Goal: Task Accomplishment & Management: Use online tool/utility

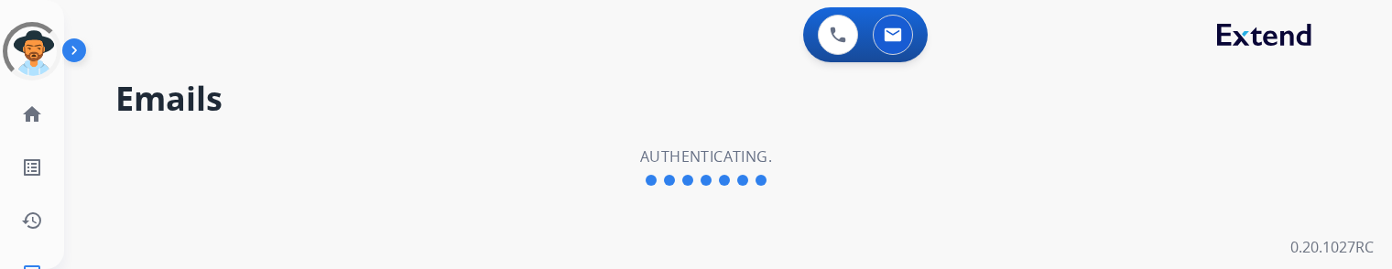
click at [366, 143] on div "Emails Authenticating." at bounding box center [706, 167] width 1284 height 203
select select "**********"
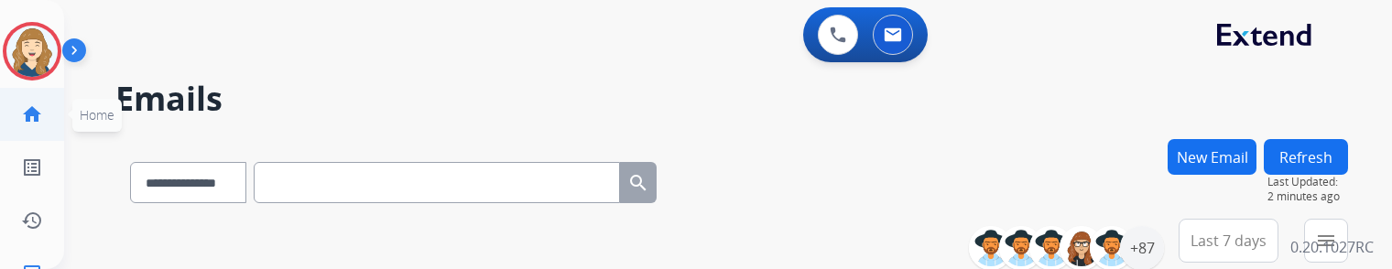
click at [35, 125] on mat-icon "home" at bounding box center [32, 114] width 22 height 22
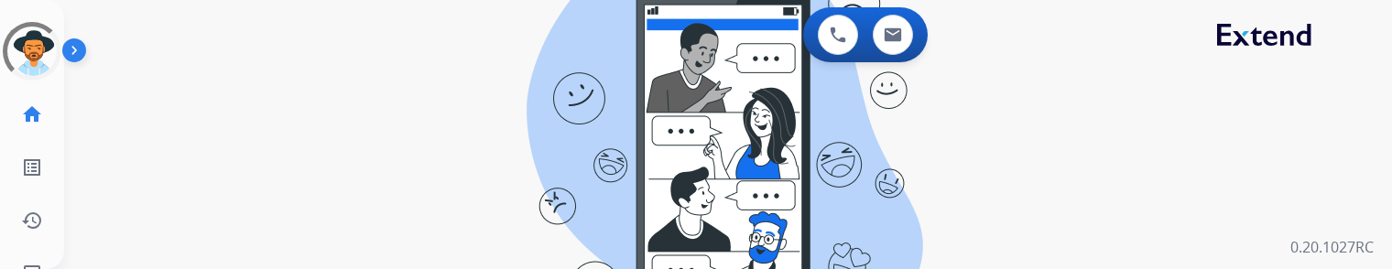
click at [385, 69] on div "swap_horiz Break voice bridge close_fullscreen Connect 3-Way Call merge_type Se…" at bounding box center [706, 110] width 1284 height 88
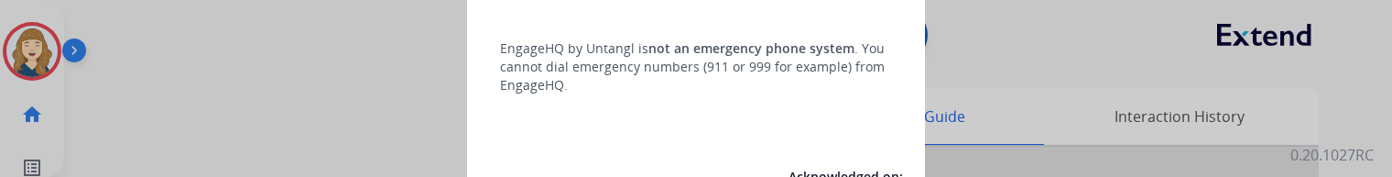
click at [190, 40] on div at bounding box center [696, 88] width 1392 height 177
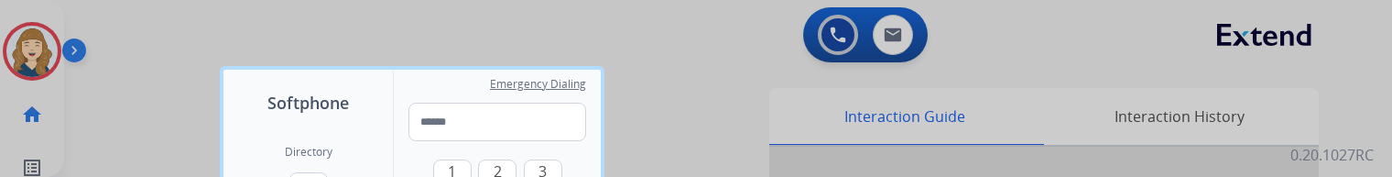
click at [140, 86] on div at bounding box center [696, 88] width 1392 height 177
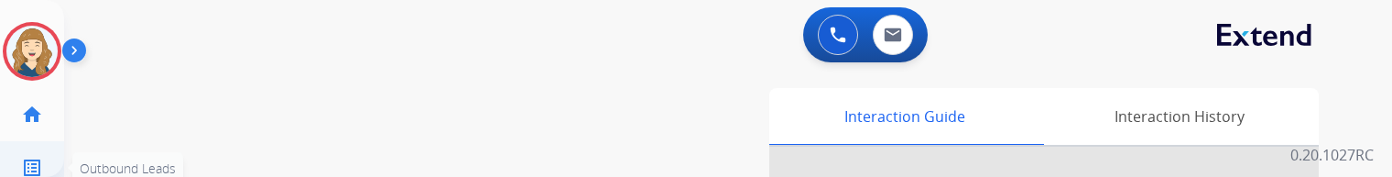
click at [33, 169] on mat-icon "list_alt" at bounding box center [32, 168] width 22 height 22
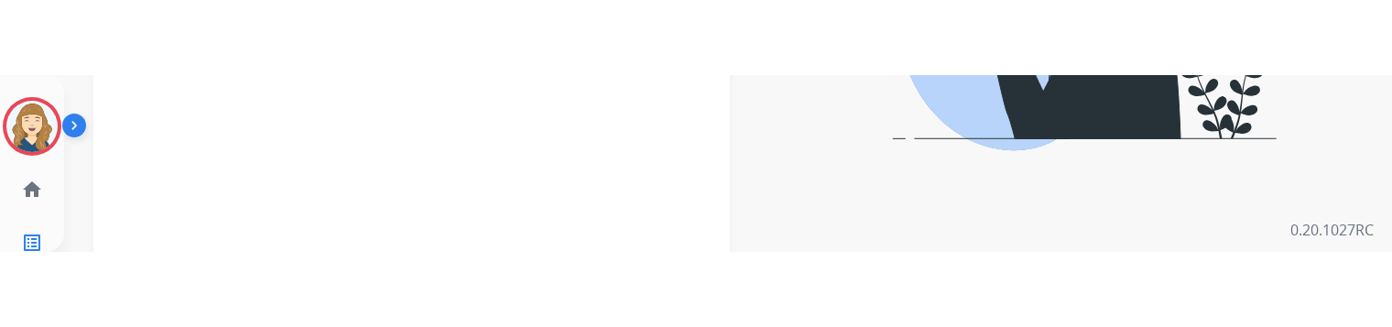
scroll to position [278, 0]
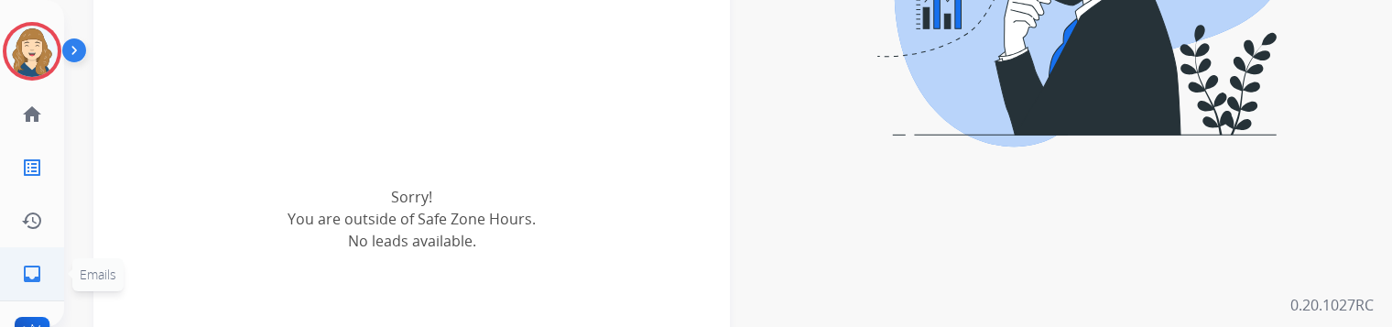
click at [0, 190] on ul "inbox Emails Emails" at bounding box center [32, 273] width 64 height 53
click at [36, 190] on mat-icon "inbox" at bounding box center [32, 274] width 22 height 22
select select "**********"
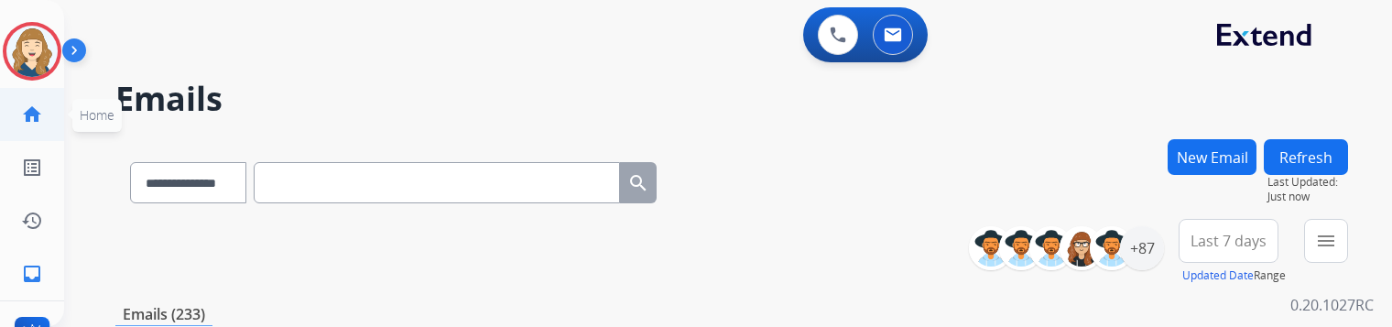
click at [26, 113] on mat-icon "home" at bounding box center [32, 114] width 22 height 22
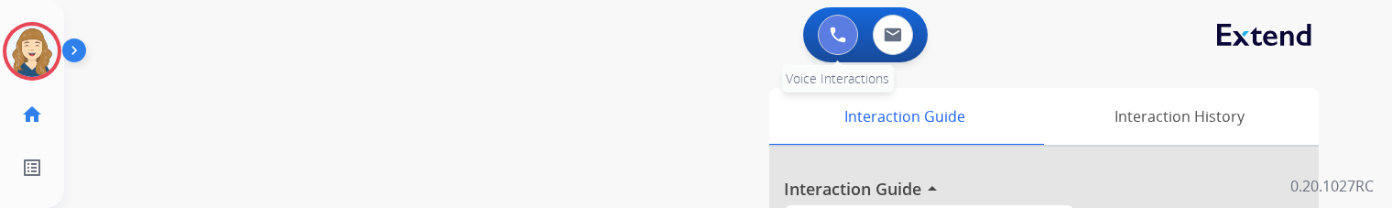
click at [844, 40] on img at bounding box center [838, 35] width 16 height 16
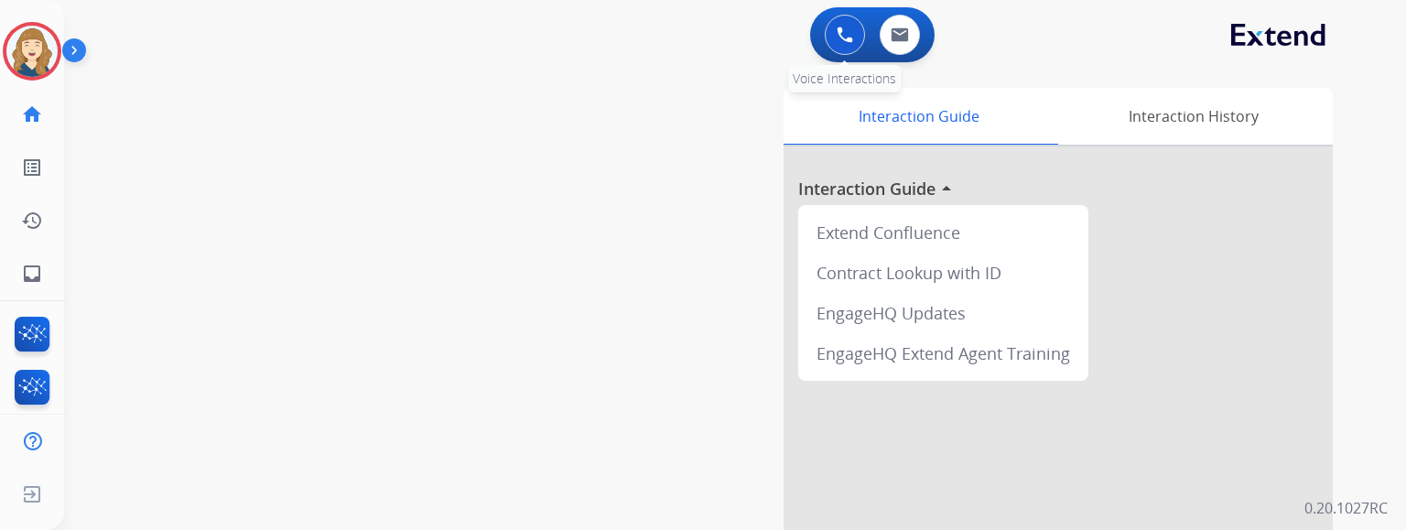
click at [848, 50] on button at bounding box center [845, 35] width 40 height 40
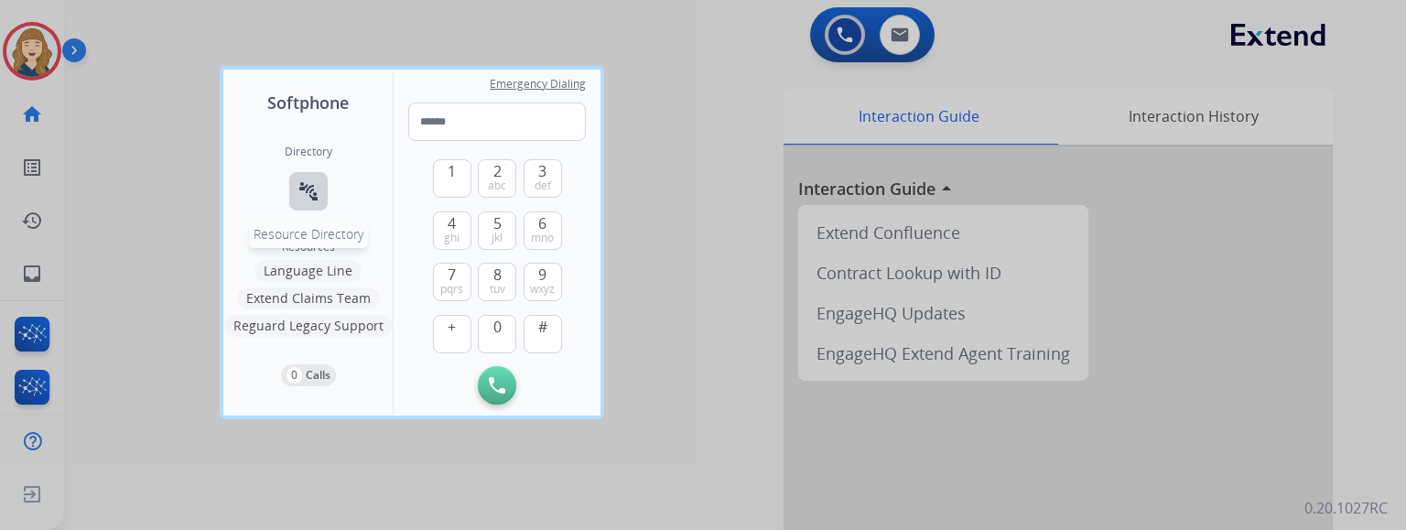
click at [304, 190] on mat-icon "connect_without_contact" at bounding box center [309, 191] width 22 height 22
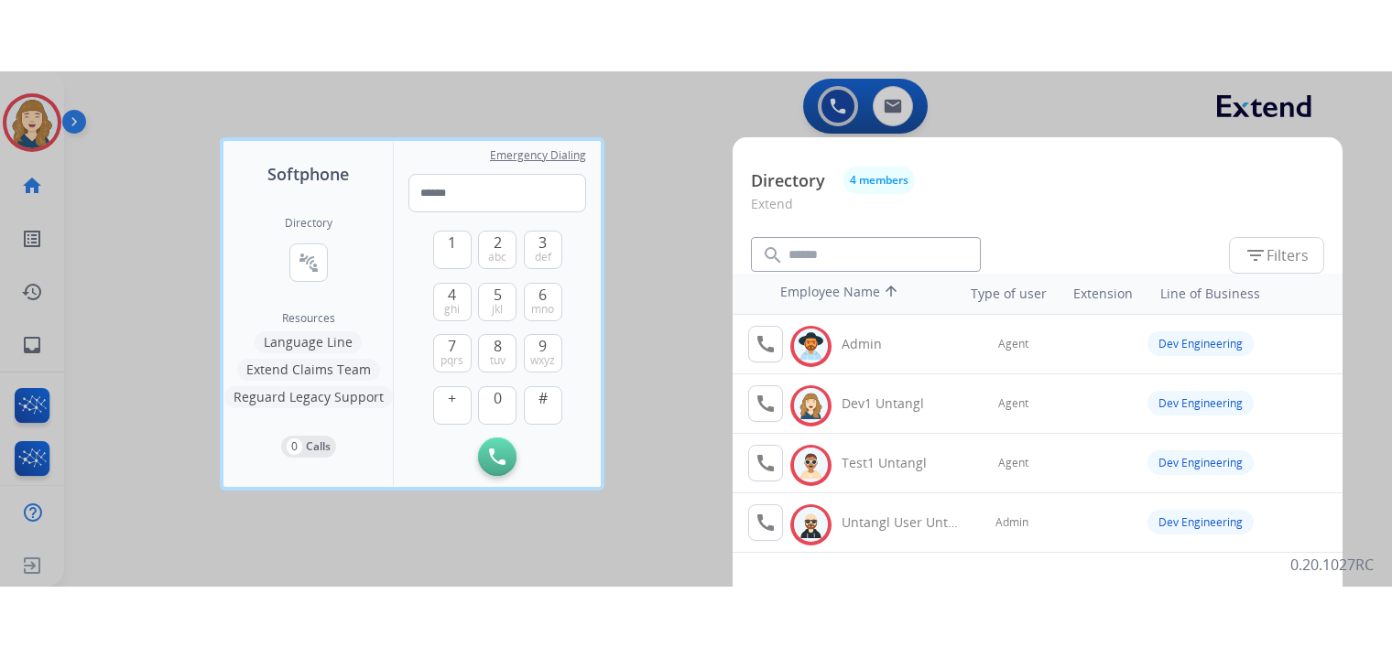
scroll to position [0, 15]
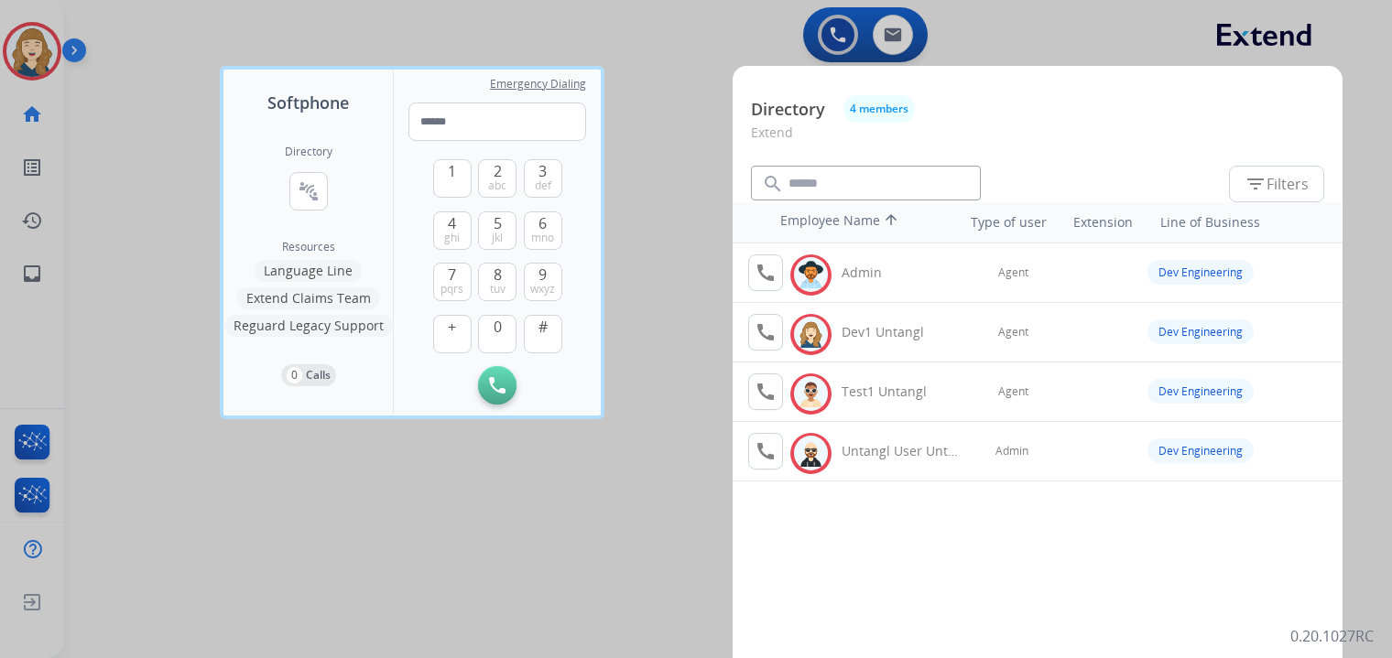
click at [665, 165] on div at bounding box center [696, 329] width 1392 height 658
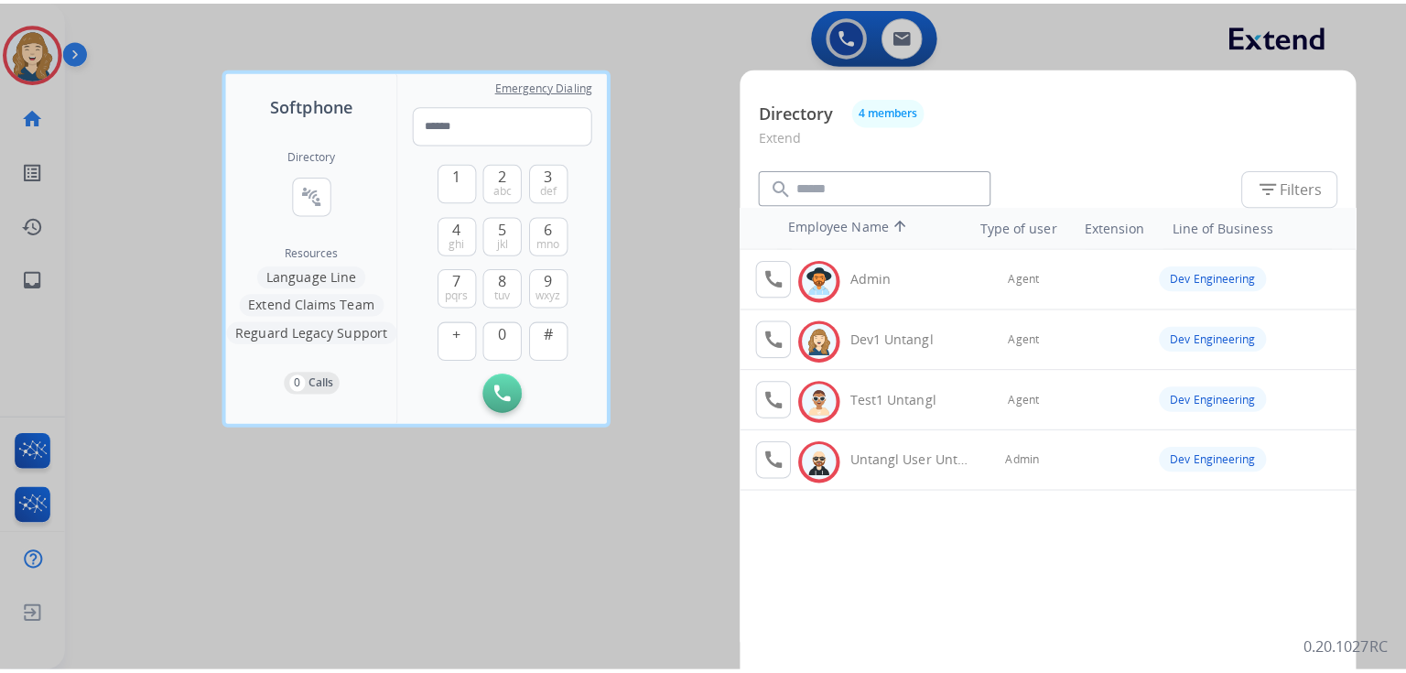
scroll to position [0, 0]
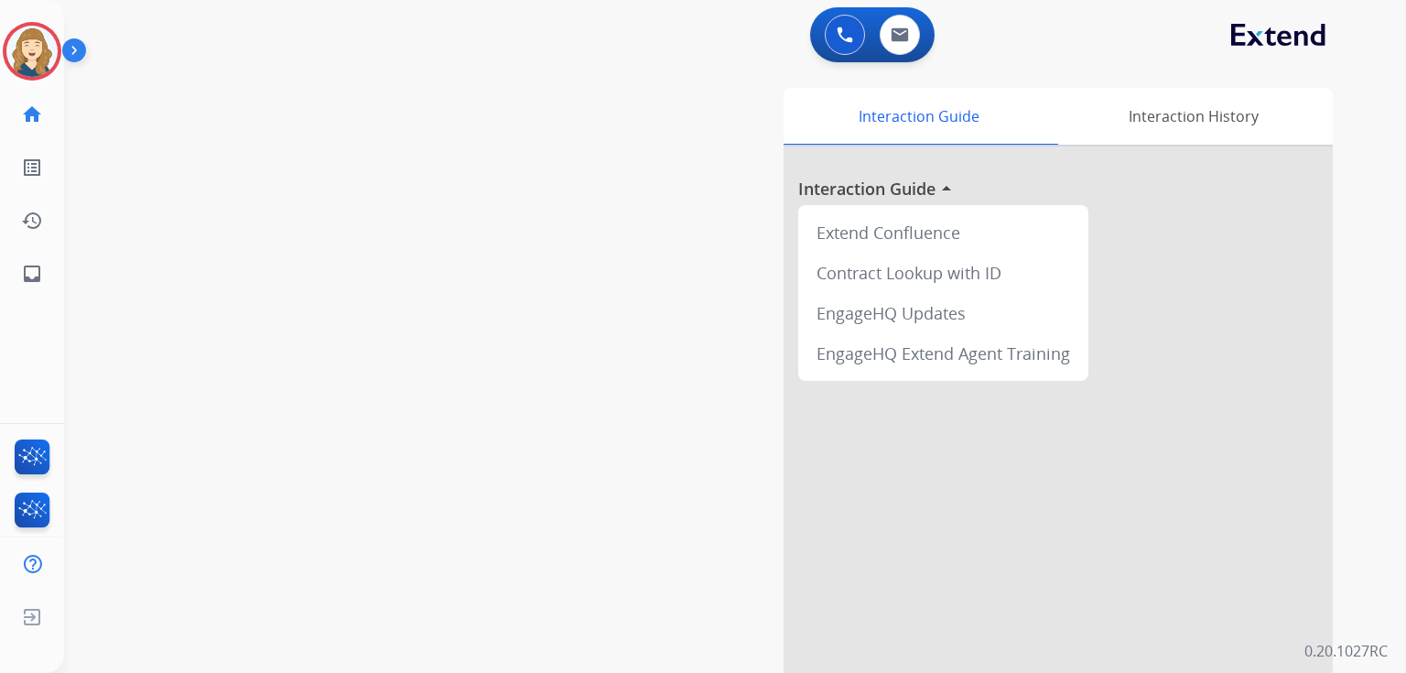
click at [529, 190] on div "swap_horiz Break voice bridge close_fullscreen Connect 3-Way Call merge_type Se…" at bounding box center [713, 448] width 1298 height 764
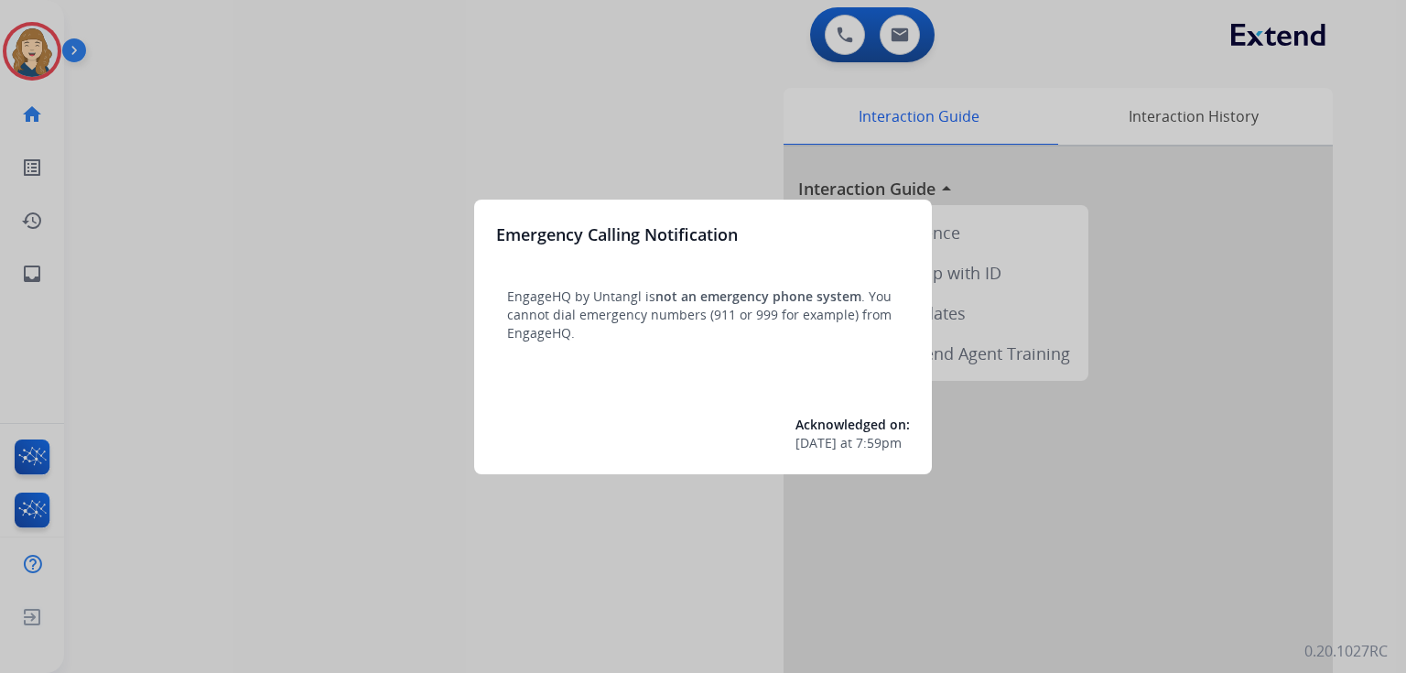
click at [904, 45] on div at bounding box center [703, 336] width 1406 height 673
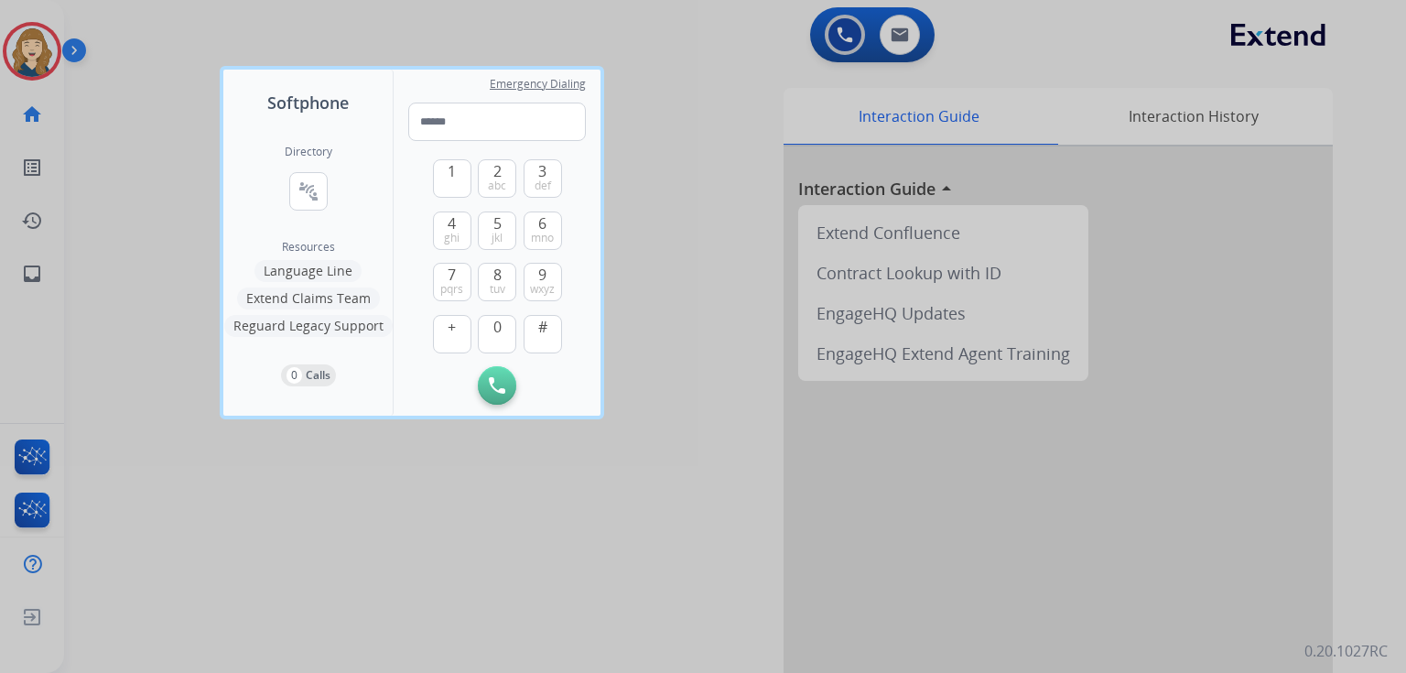
click at [828, 33] on div at bounding box center [703, 336] width 1406 height 673
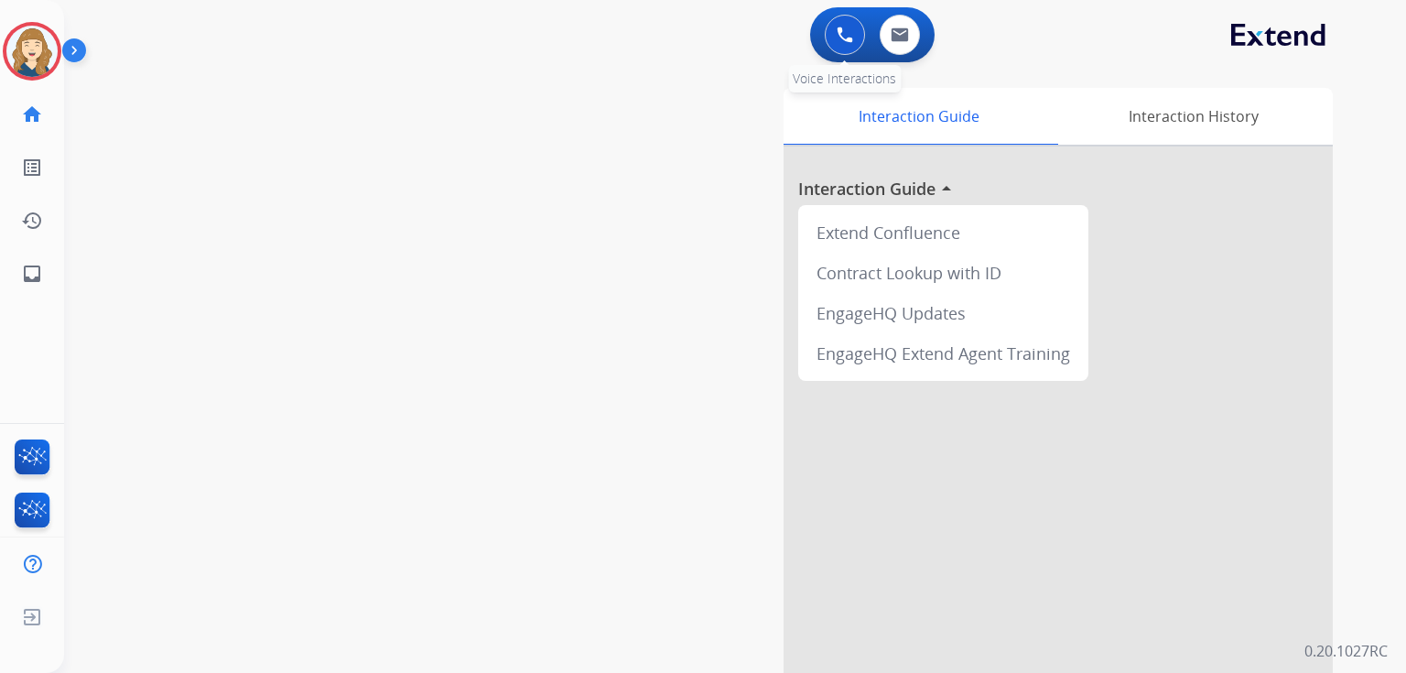
click at [841, 36] on img at bounding box center [845, 35] width 16 height 16
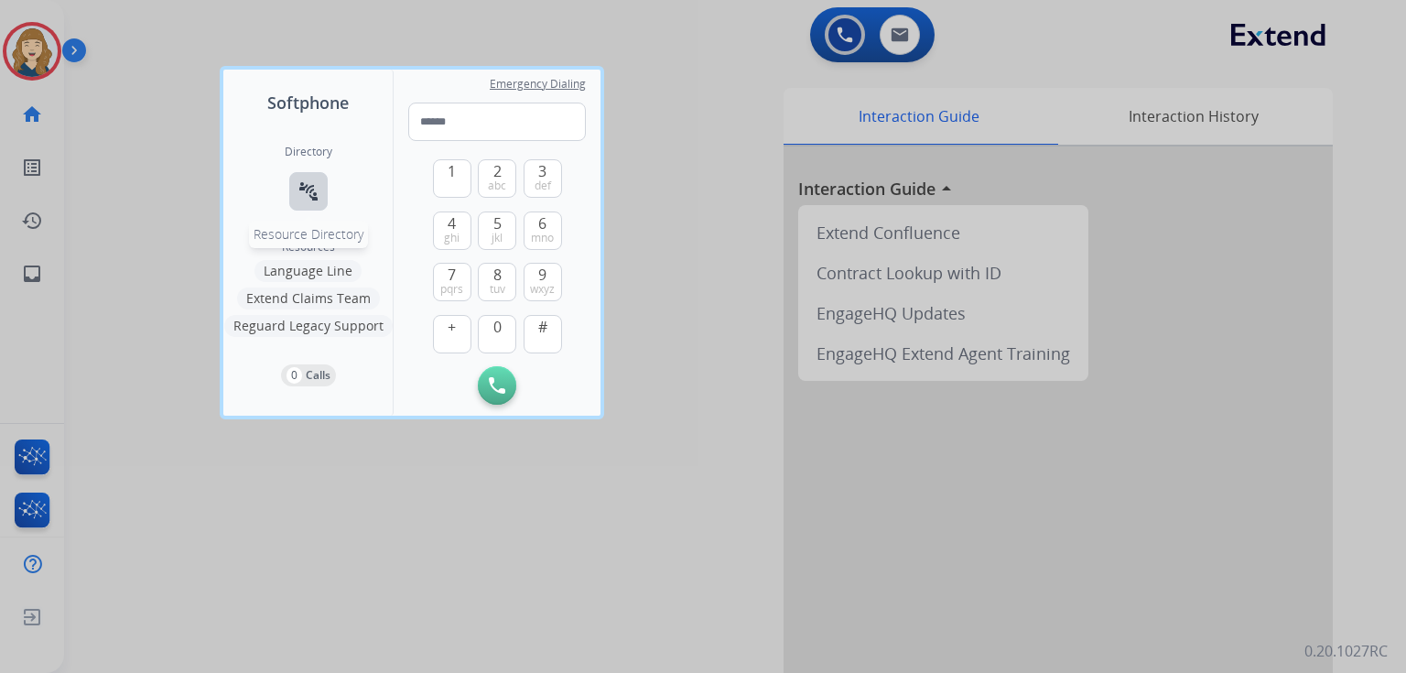
click at [314, 198] on mat-icon "connect_without_contact" at bounding box center [309, 191] width 22 height 22
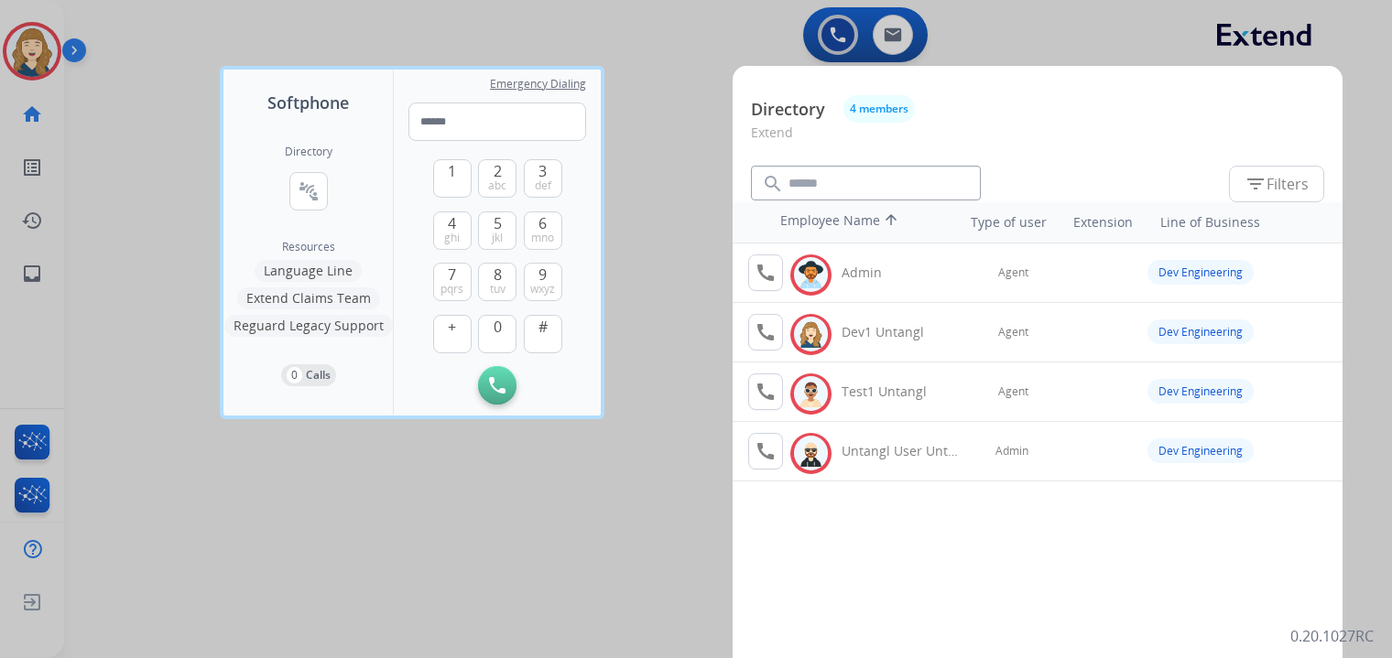
scroll to position [0, 15]
